Goal: Information Seeking & Learning: Learn about a topic

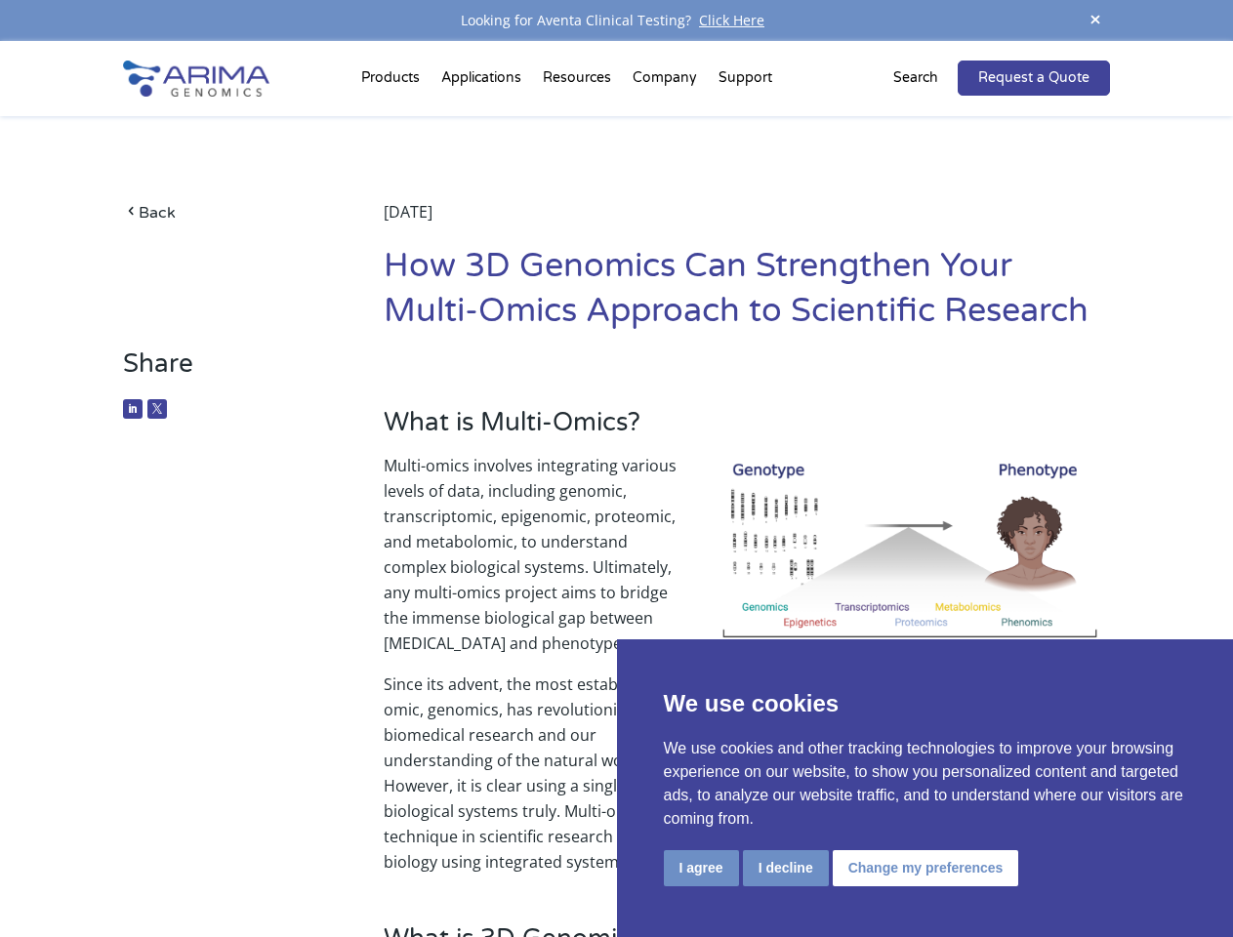
click at [616, 469] on p "Multi-omics involves integrating various levels of data, including genomic, tra…" at bounding box center [747, 562] width 727 height 219
click at [701, 868] on button "I agree" at bounding box center [701, 869] width 75 height 36
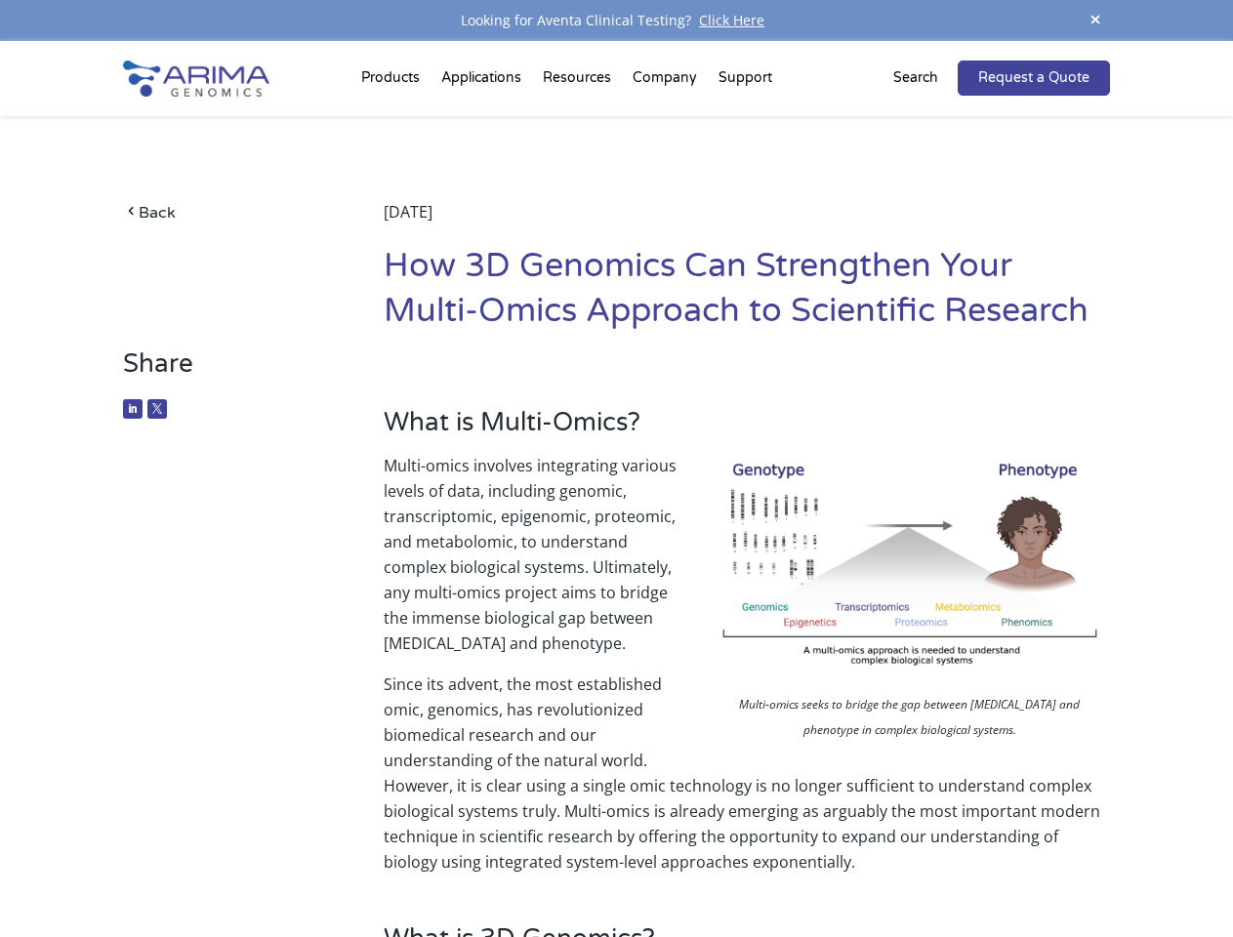
click at [785, 868] on p "Since its advent, the most established omic, genomics, has revolutionized biome…" at bounding box center [747, 773] width 727 height 203
click at [923, 868] on p "Since its advent, the most established omic, genomics, has revolutionized biome…" at bounding box center [747, 773] width 727 height 203
click at [1096, 21] on span at bounding box center [1095, 21] width 29 height 26
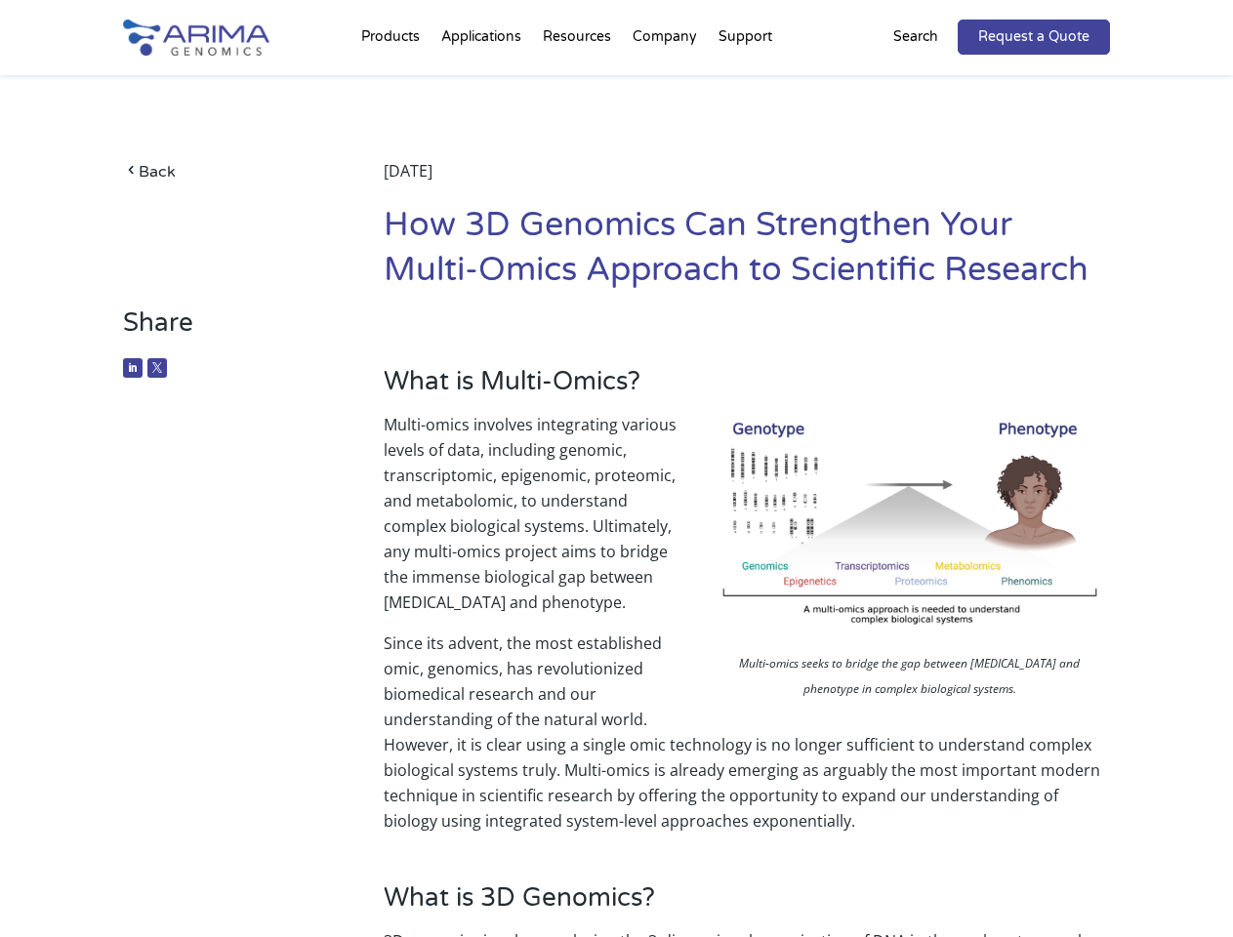
click at [616, 489] on p "Multi-omics involves integrating various levels of data, including genomic, tra…" at bounding box center [747, 521] width 727 height 219
click at [394, 82] on div "Back [DATE] How 3D Genomics Can Strengthen Your Multi-Omics Approach to Scienti…" at bounding box center [616, 191] width 986 height 232
click at [579, 82] on div "Back [DATE] How 3D Genomics Can Strengthen Your Multi-Omics Approach to Scienti…" at bounding box center [616, 191] width 986 height 232
click at [666, 82] on div "Back [DATE] How 3D Genomics Can Strengthen Your Multi-Omics Approach to Scienti…" at bounding box center [616, 191] width 986 height 232
click at [745, 82] on div "Back [DATE] How 3D Genomics Can Strengthen Your Multi-Omics Approach to Scienti…" at bounding box center [616, 191] width 986 height 232
